Goal: Information Seeking & Learning: Learn about a topic

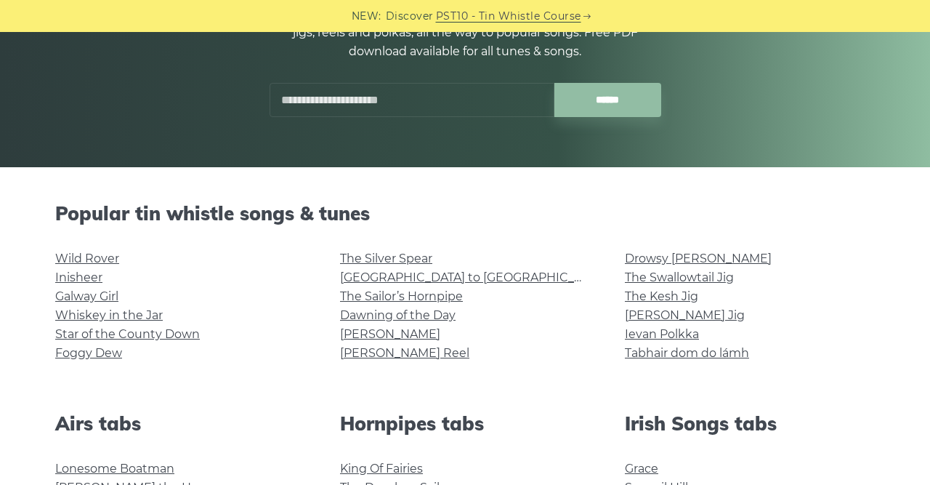
scroll to position [219, 0]
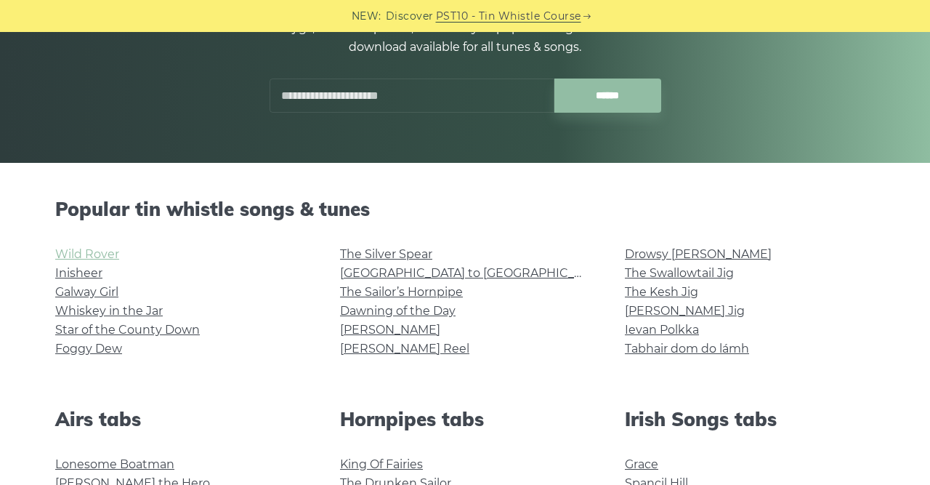
click at [84, 254] on link "Wild Rover" at bounding box center [87, 254] width 64 height 14
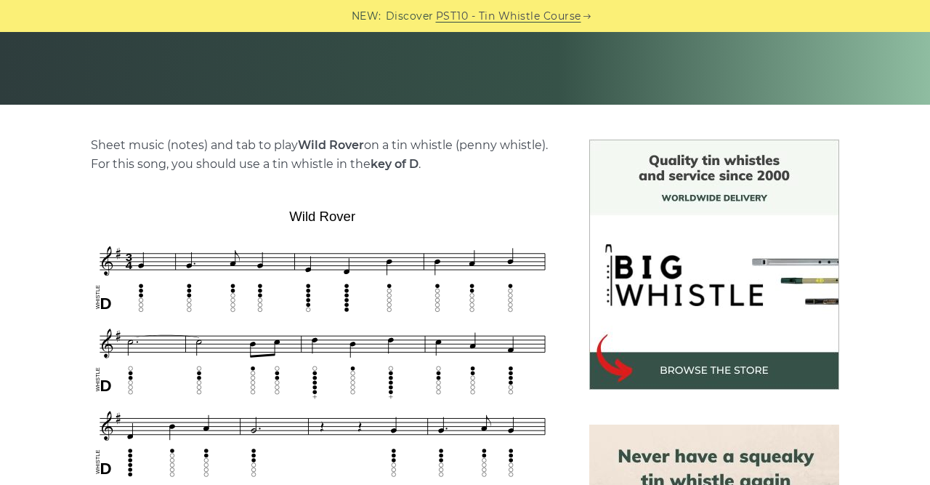
scroll to position [279, 0]
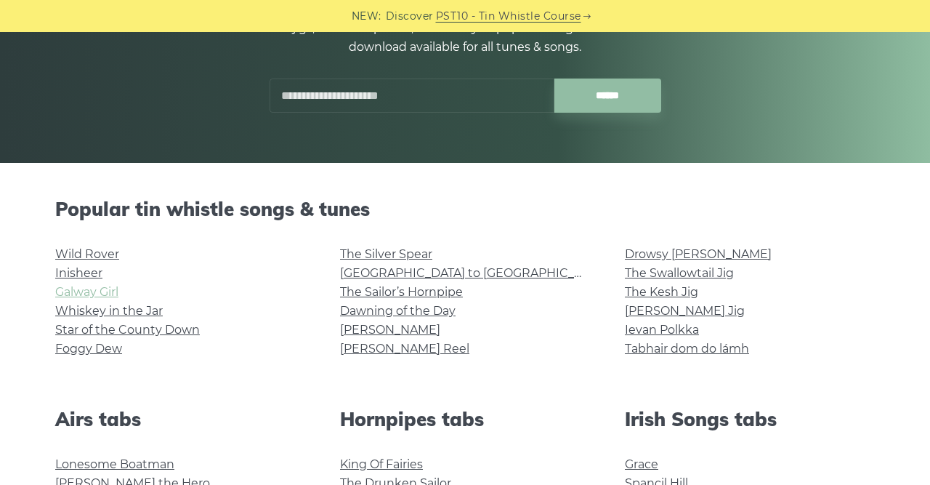
click at [88, 296] on link "Galway Girl" at bounding box center [86, 292] width 63 height 14
click at [389, 309] on link "Dawning of the Day" at bounding box center [398, 311] width 116 height 14
click at [647, 330] on link "Ievan Polkka" at bounding box center [662, 330] width 74 height 14
click at [640, 254] on link "Drowsy [PERSON_NAME]" at bounding box center [698, 254] width 147 height 14
click at [84, 271] on link "Inisheer" at bounding box center [78, 273] width 47 height 14
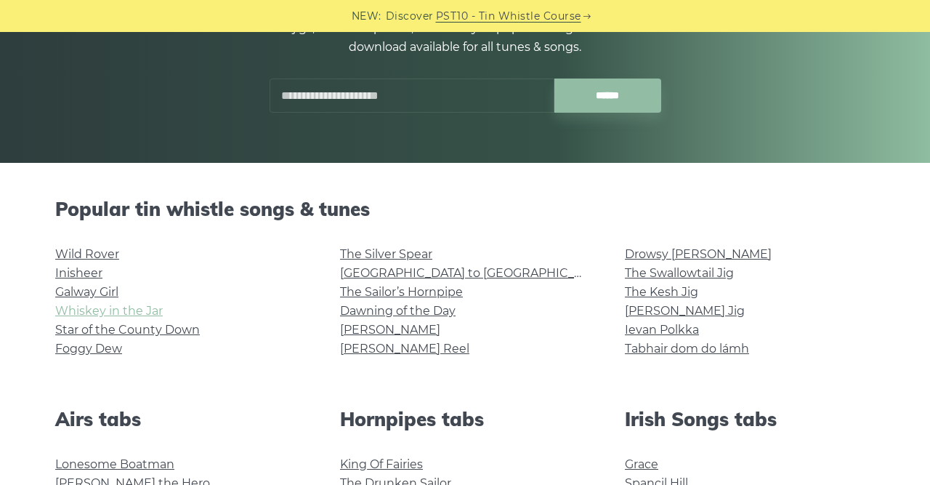
click at [106, 309] on link "Whiskey in the Jar" at bounding box center [109, 311] width 108 height 14
click at [140, 326] on link "Star of the County Down" at bounding box center [127, 330] width 145 height 14
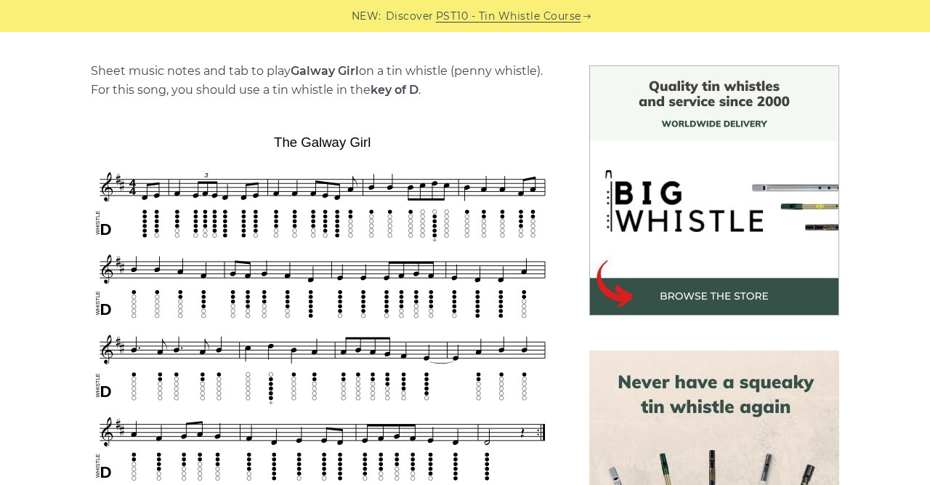
scroll to position [350, 0]
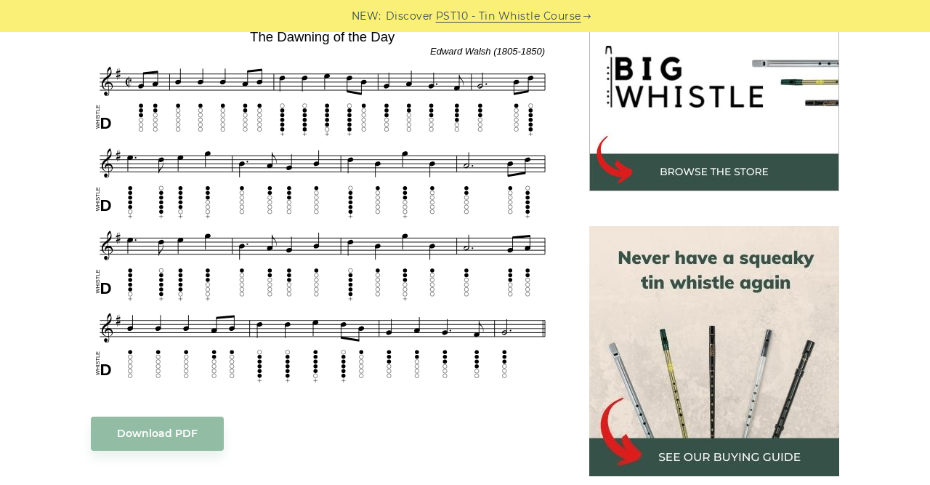
scroll to position [480, 0]
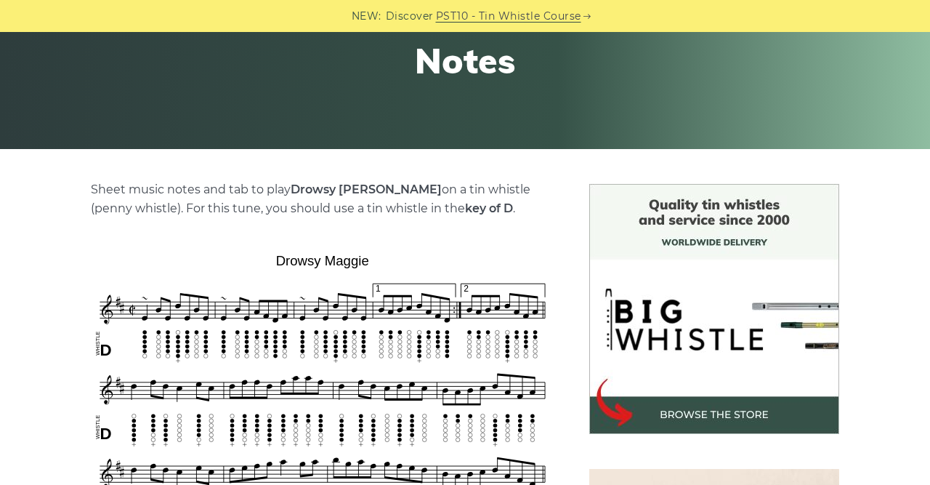
scroll to position [240, 0]
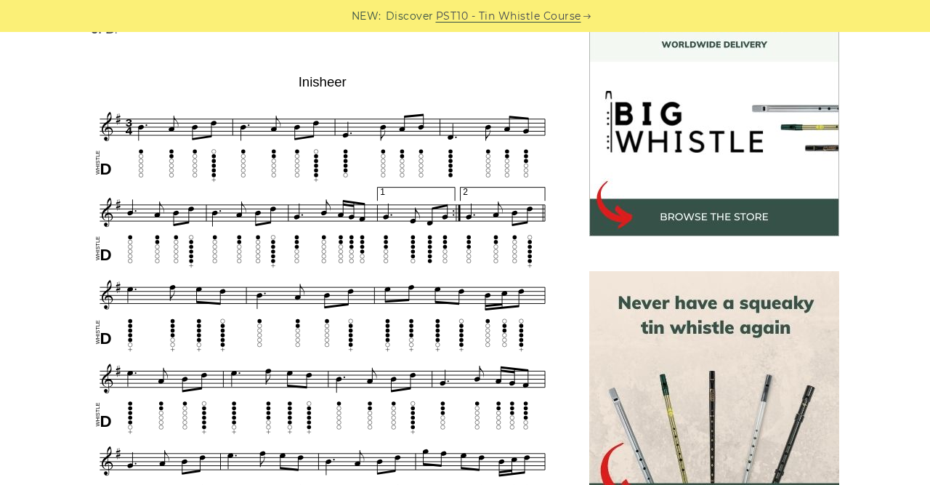
scroll to position [427, 0]
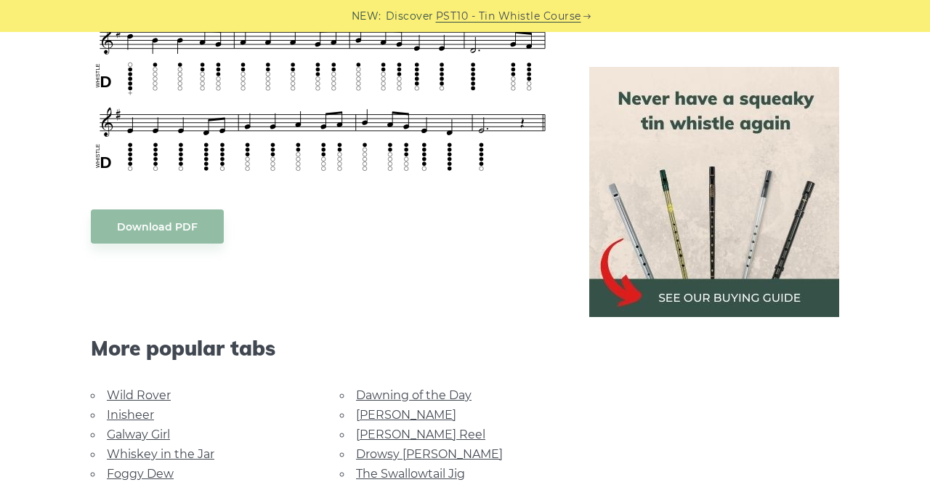
scroll to position [670, 0]
